Goal: Task Accomplishment & Management: Complete application form

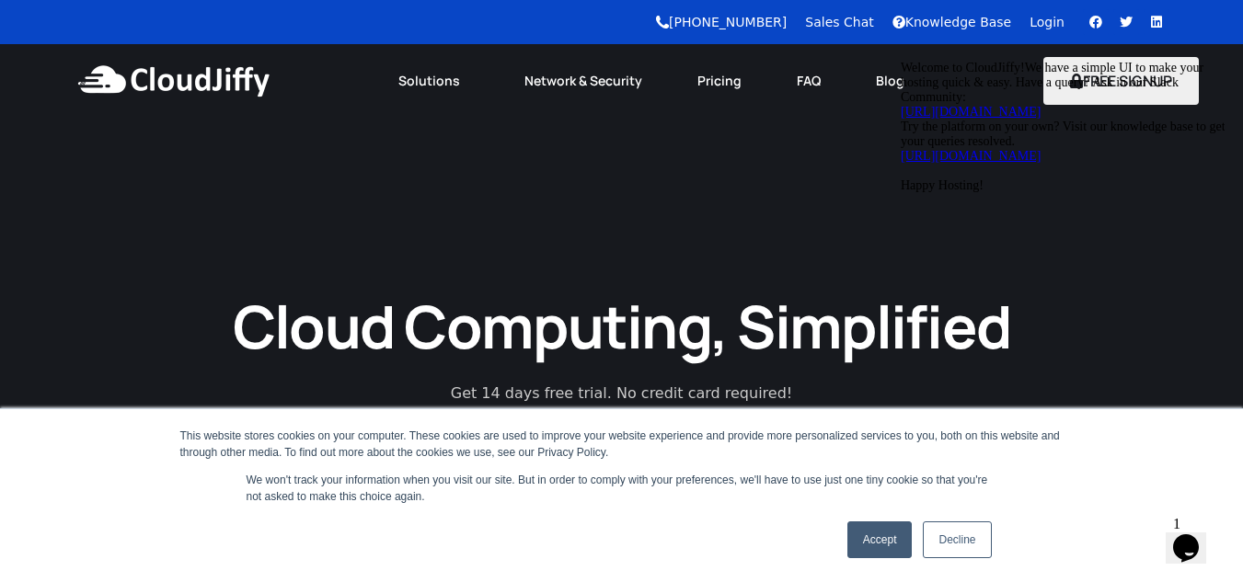
click at [857, 182] on div "Cloud Computing, Simplified Get 14 days free trial. No credit card required! Su…" at bounding box center [621, 523] width 1243 height 810
click at [901, 61] on icon "Chat attention grabber" at bounding box center [901, 61] width 0 height 0
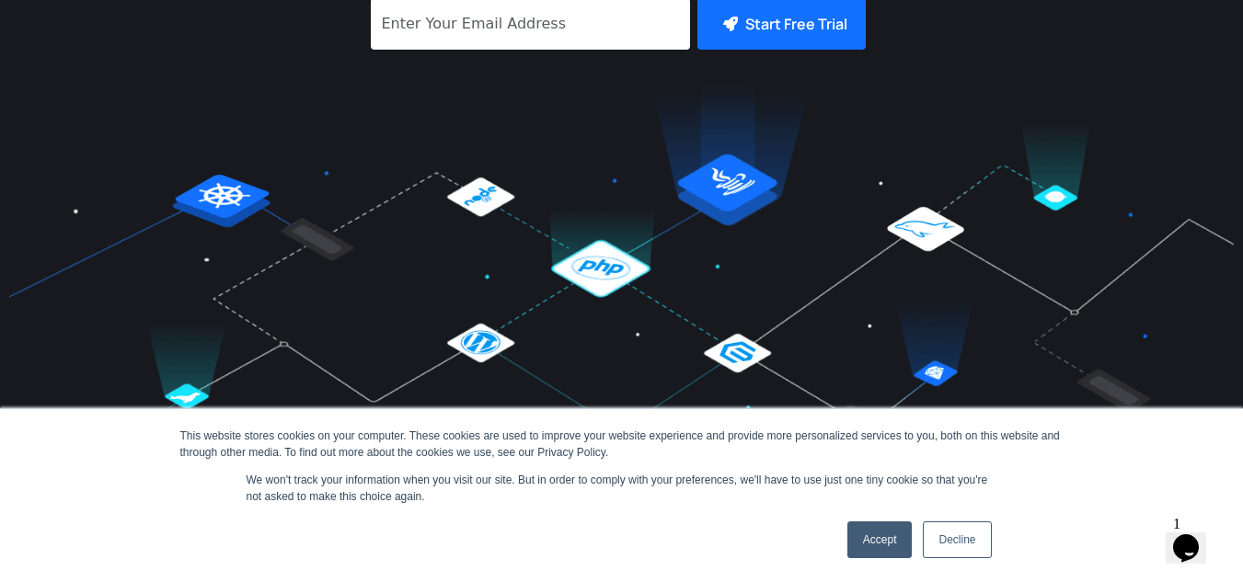
scroll to position [920, 0]
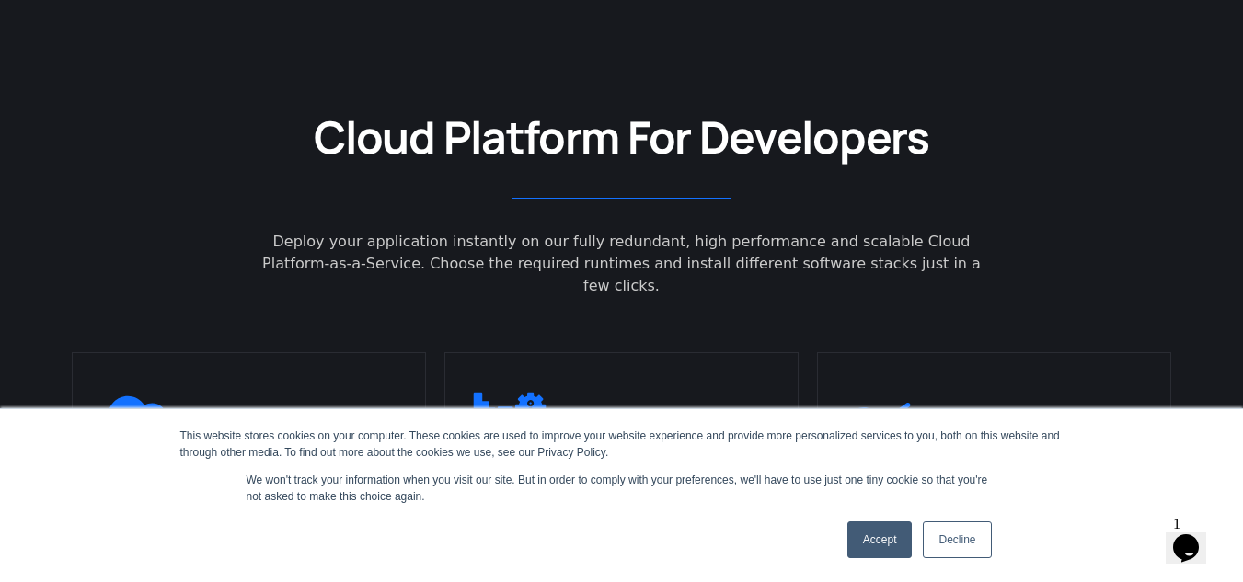
click at [974, 551] on link "Decline" at bounding box center [957, 540] width 68 height 37
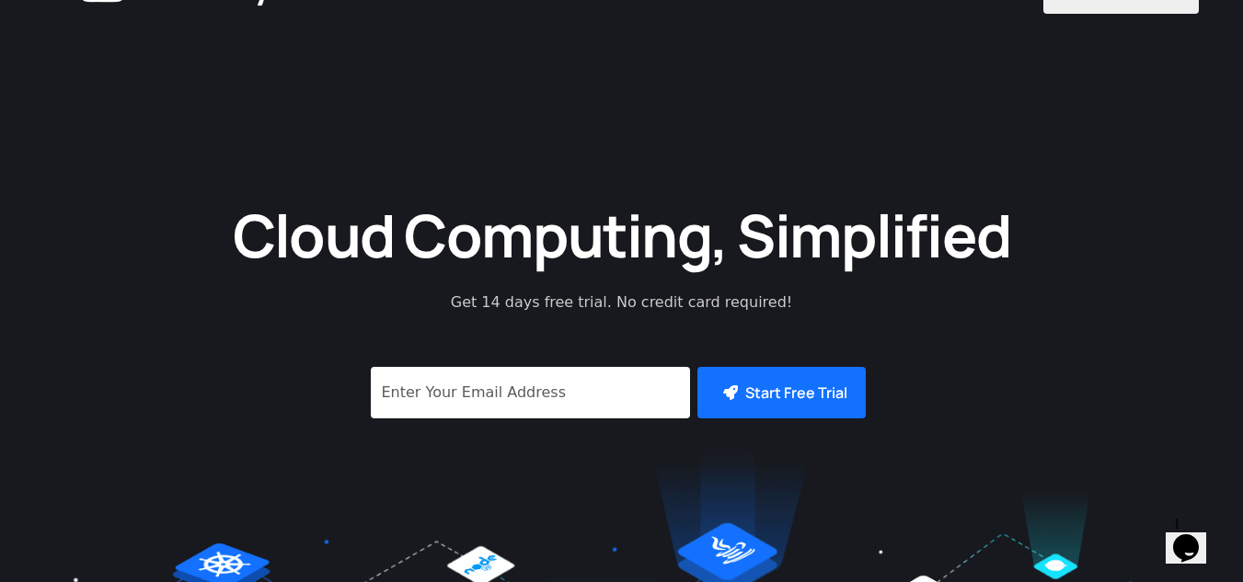
scroll to position [0, 0]
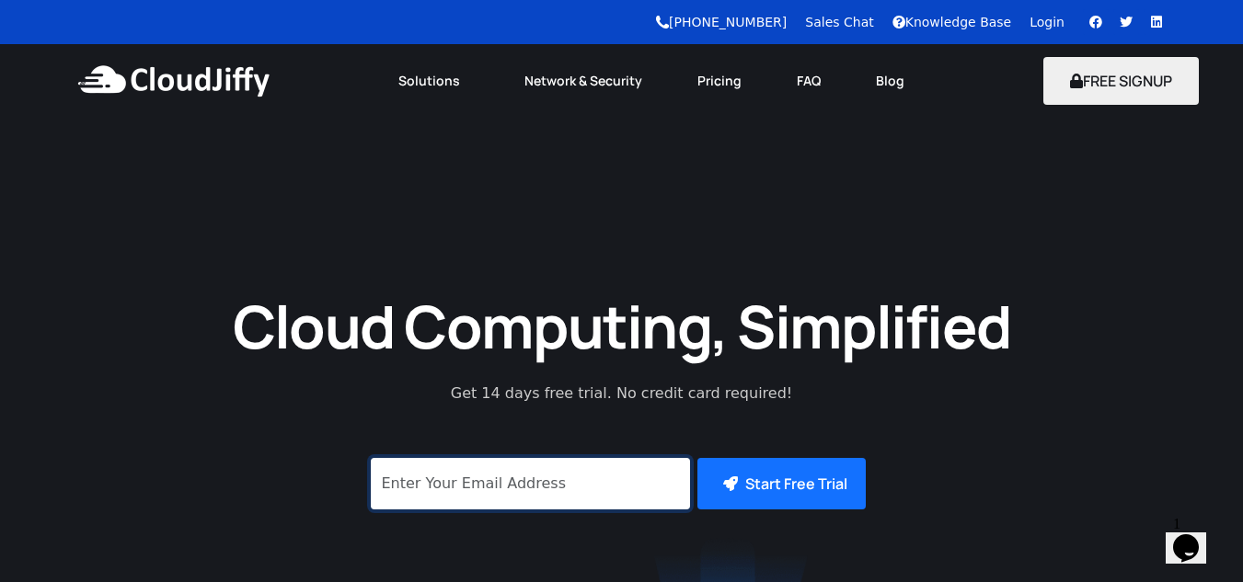
click at [559, 504] on input "signup" at bounding box center [530, 484] width 319 height 52
click at [523, 505] on input "signup" at bounding box center [530, 484] width 319 height 52
click at [648, 259] on div "Cloud Computing, Simplified Get 14 days free trial. No credit card required! Su…" at bounding box center [621, 523] width 1243 height 810
click at [506, 497] on input "signup" at bounding box center [530, 484] width 319 height 52
click at [550, 496] on input "signup" at bounding box center [530, 484] width 319 height 52
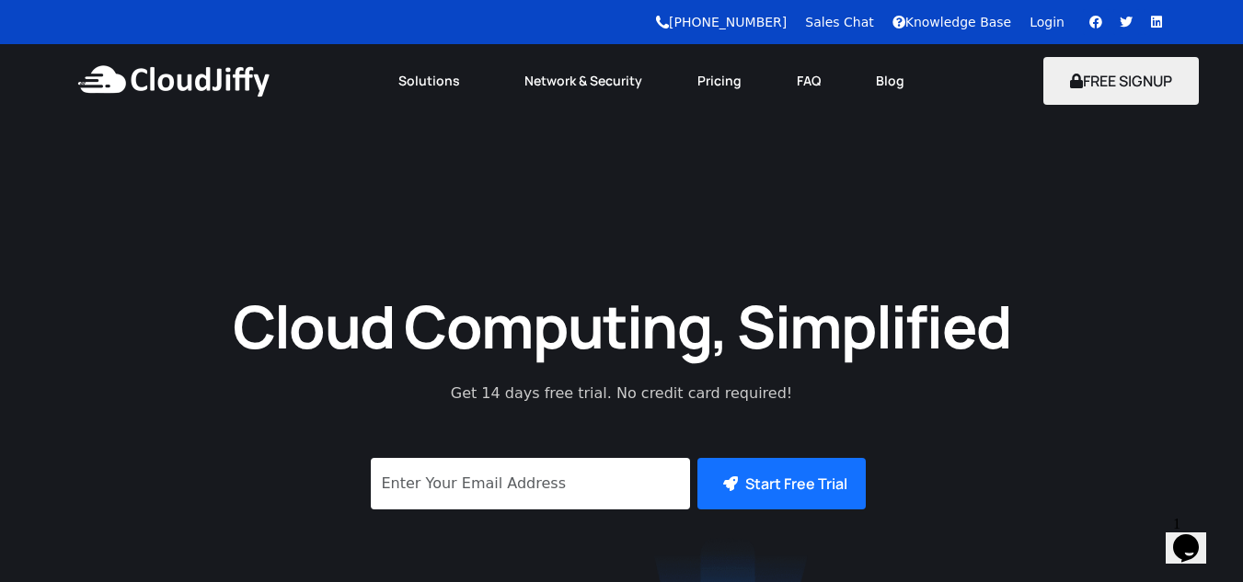
click at [520, 271] on div "Cloud Computing, Simplified Get 14 days free trial. No credit card required! Su…" at bounding box center [621, 523] width 1243 height 810
click at [500, 481] on input "signup" at bounding box center [530, 484] width 319 height 52
click at [435, 494] on input "signup" at bounding box center [530, 484] width 319 height 52
click at [466, 503] on input "signup" at bounding box center [530, 484] width 319 height 52
